Goal: Task Accomplishment & Management: Complete application form

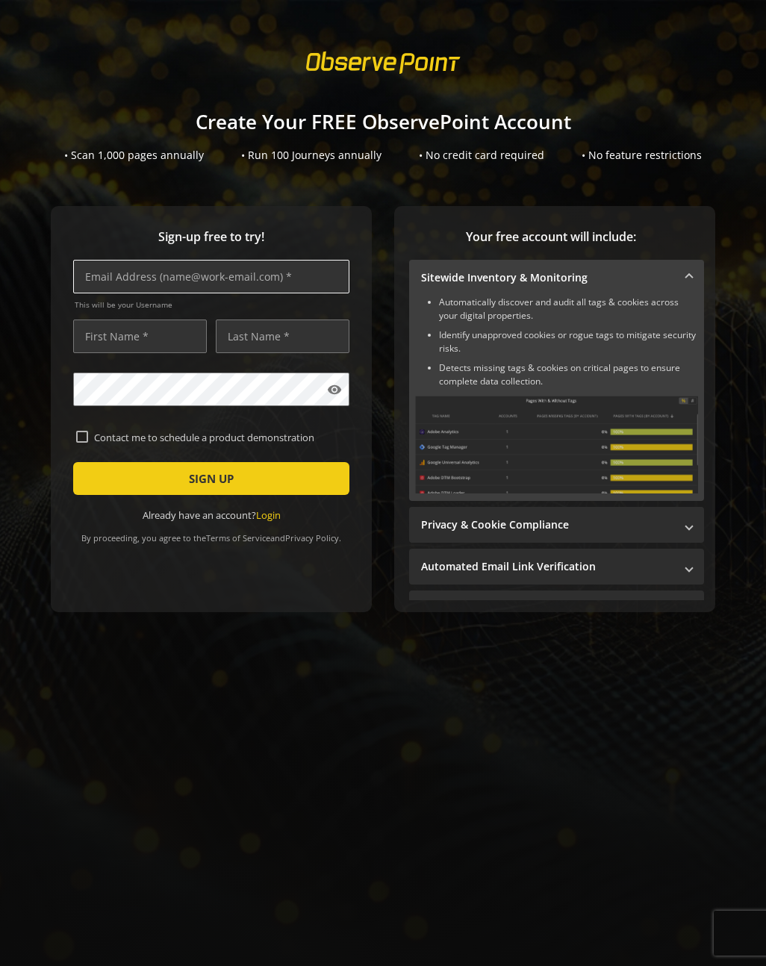
drag, startPoint x: 129, startPoint y: 303, endPoint x: 140, endPoint y: 268, distance: 36.6
click at [131, 300] on span "This will be your Username" at bounding box center [212, 304] width 275 height 10
click at [140, 268] on input "text" at bounding box center [211, 277] width 276 height 34
type input "[PERSON_NAME][EMAIL_ADDRESS][PERSON_NAME][DOMAIN_NAME]"
type input "[PERSON_NAME]"
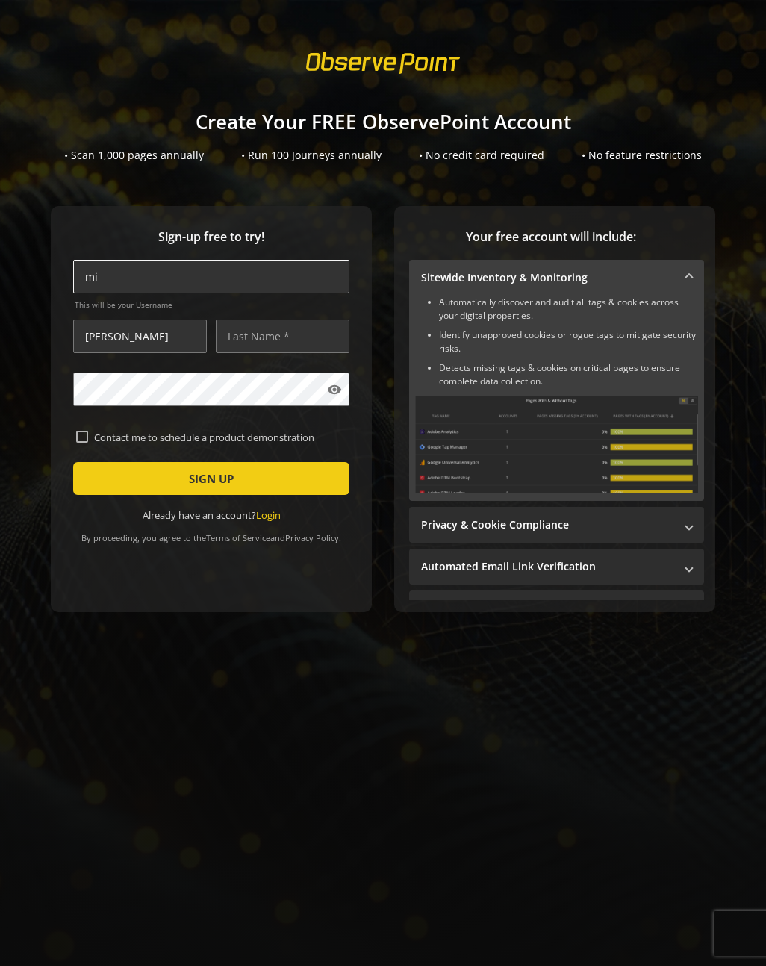
type input "[PERSON_NAME][EMAIL_ADDRESS][PERSON_NAME][DOMAIN_NAME]"
type input "[PERSON_NAME]"
click at [73, 462] on button "SIGN UP" at bounding box center [211, 478] width 276 height 33
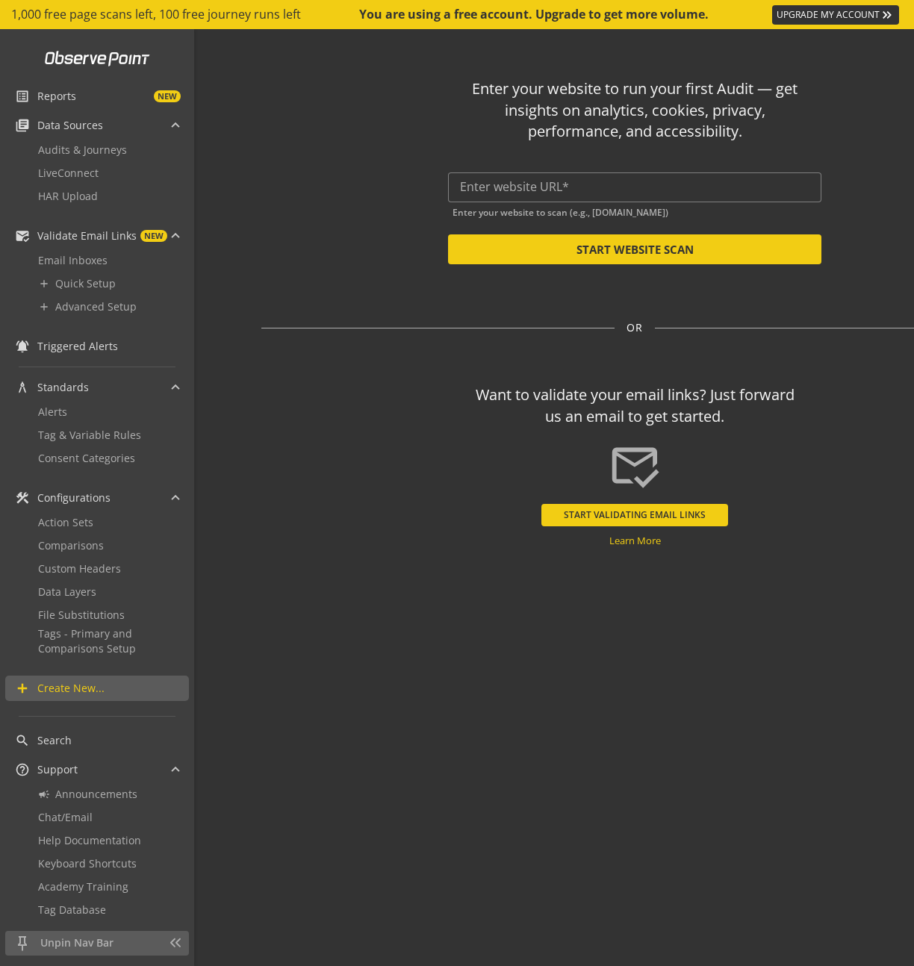
drag, startPoint x: 316, startPoint y: 343, endPoint x: 635, endPoint y: 131, distance: 383.8
click at [318, 340] on div "Enter your website to run your first Audit — get insights on analytics, cookies…" at bounding box center [634, 463] width 873 height 869
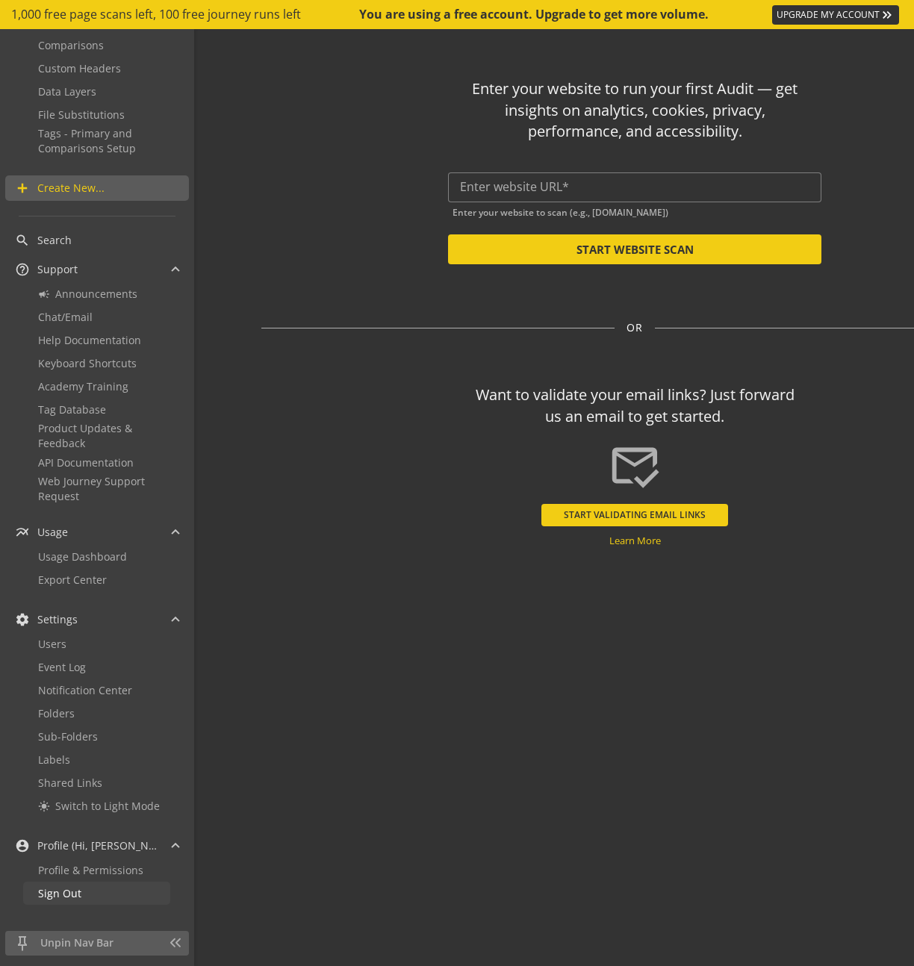
click at [69, 890] on span "Sign Out" at bounding box center [59, 893] width 43 height 14
